Goal: Task Accomplishment & Management: Manage account settings

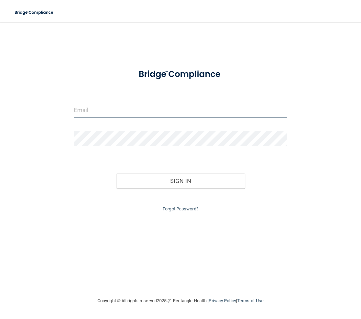
click at [102, 106] on input "email" at bounding box center [180, 109] width 213 height 15
type input "[PERSON_NAME][EMAIL_ADDRESS][DOMAIN_NAME]"
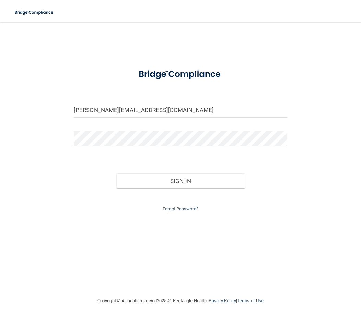
click at [72, 110] on div "[PERSON_NAME][EMAIL_ADDRESS][DOMAIN_NAME]" at bounding box center [181, 112] width 224 height 21
click at [116, 173] on button "Sign In" at bounding box center [180, 180] width 128 height 15
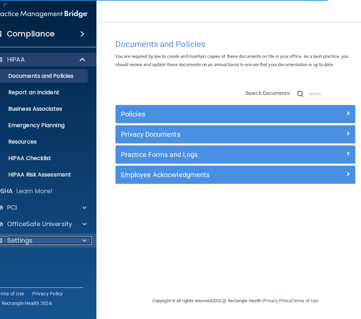
click at [16, 244] on p "Settings" at bounding box center [19, 241] width 25 height 8
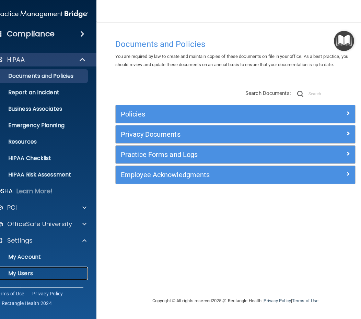
click at [14, 273] on p "My Users" at bounding box center [38, 273] width 94 height 7
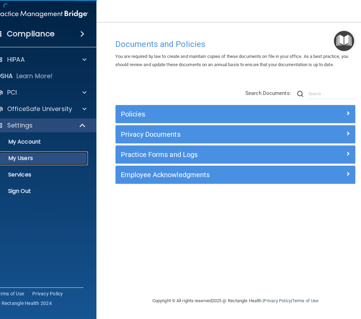
select select "20"
